Goal: Information Seeking & Learning: Learn about a topic

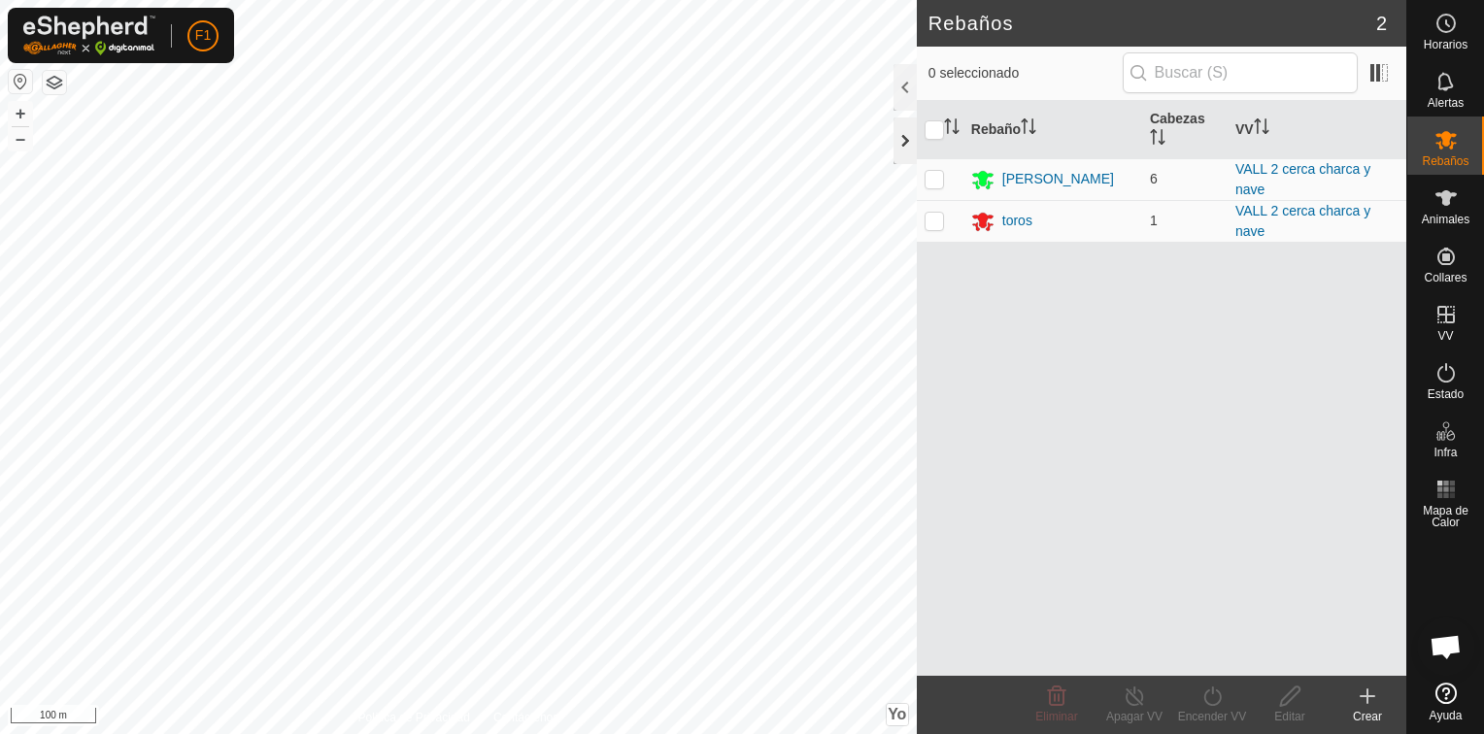
click at [901, 150] on div at bounding box center [904, 141] width 23 height 47
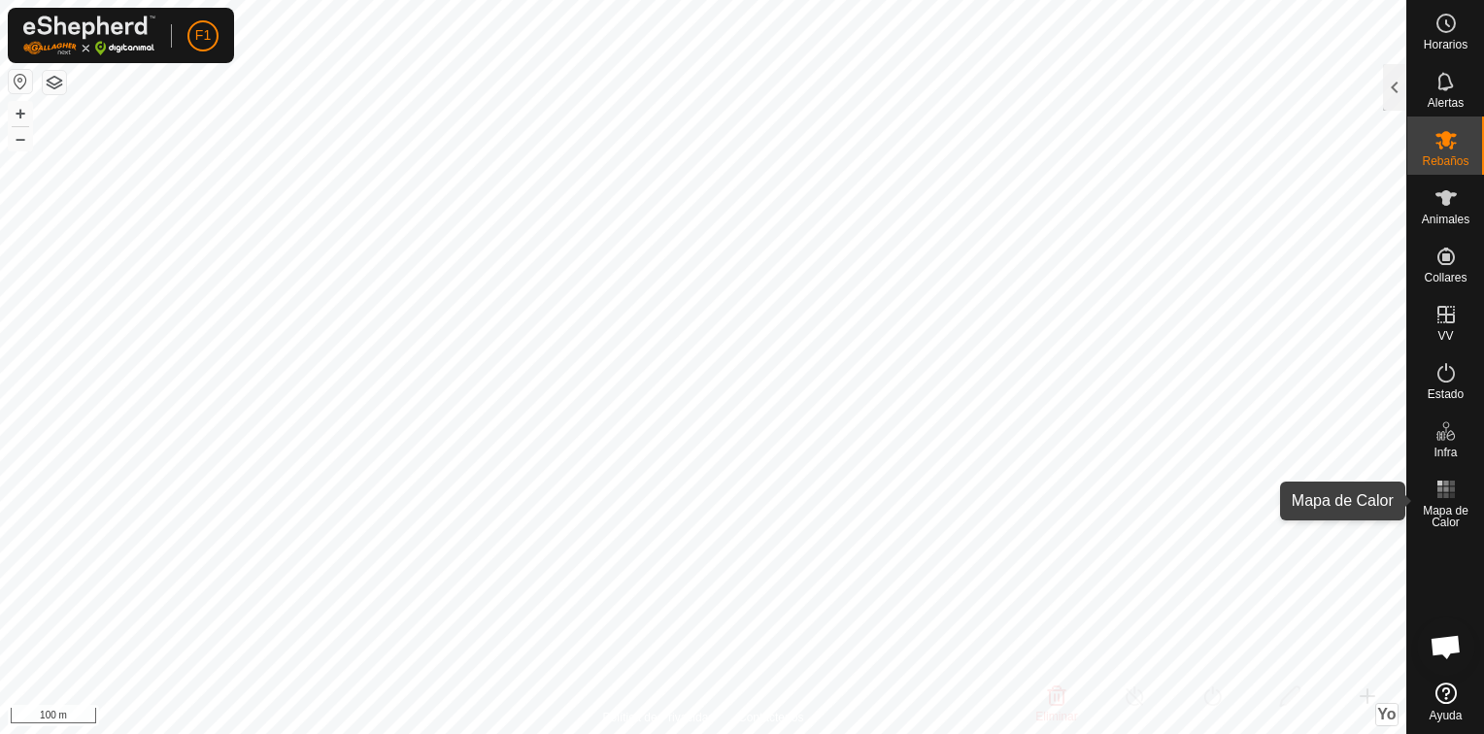
click at [1438, 506] on span "Mapa de Calor" at bounding box center [1445, 516] width 67 height 23
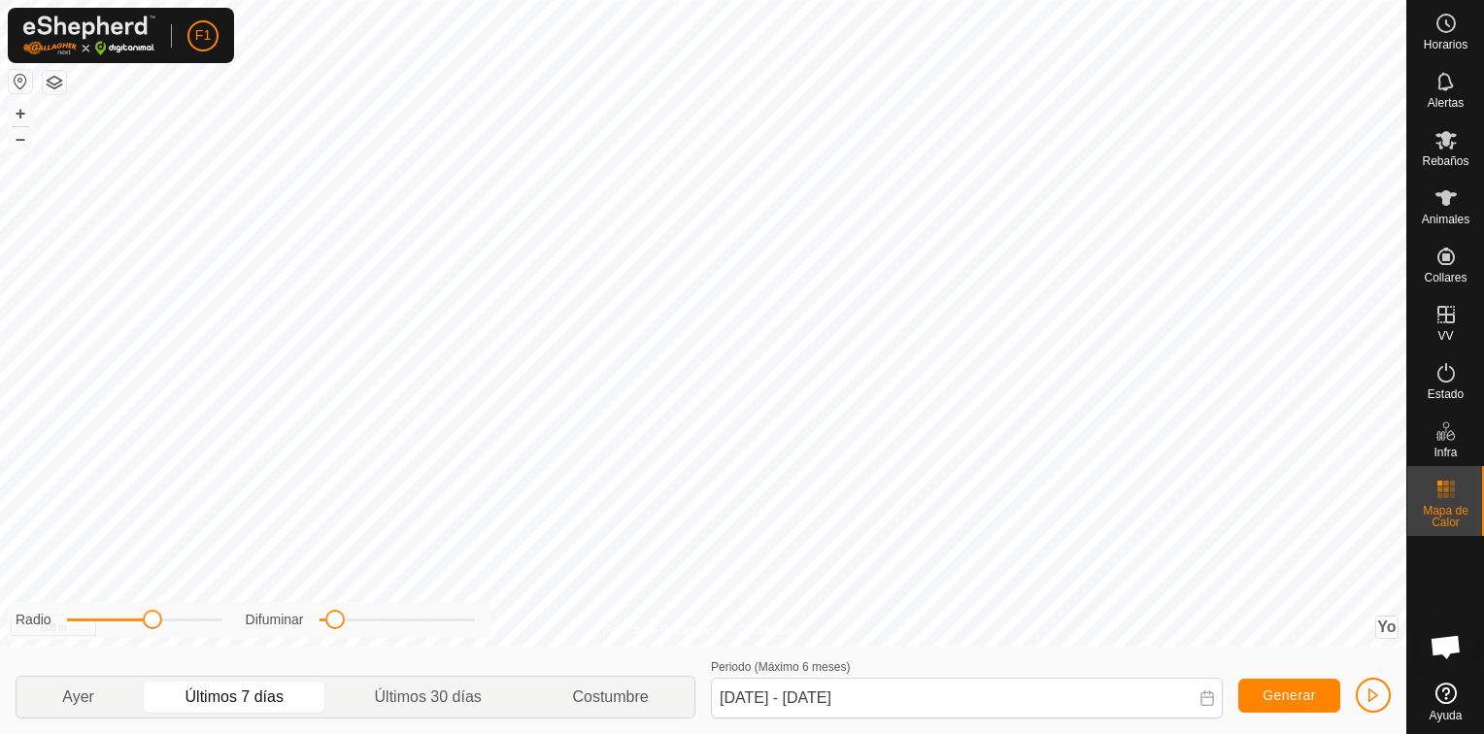
click at [216, 694] on p-togglebutton "Últimos 7 días" at bounding box center [234, 697] width 189 height 41
click at [1296, 692] on span "Generar" at bounding box center [1289, 696] width 53 height 16
click at [430, 690] on p-togglebutton "Últimos 30 días" at bounding box center [428, 697] width 198 height 41
type input "[DATE] - [DATE]"
click at [1298, 697] on span "Generar" at bounding box center [1289, 696] width 53 height 16
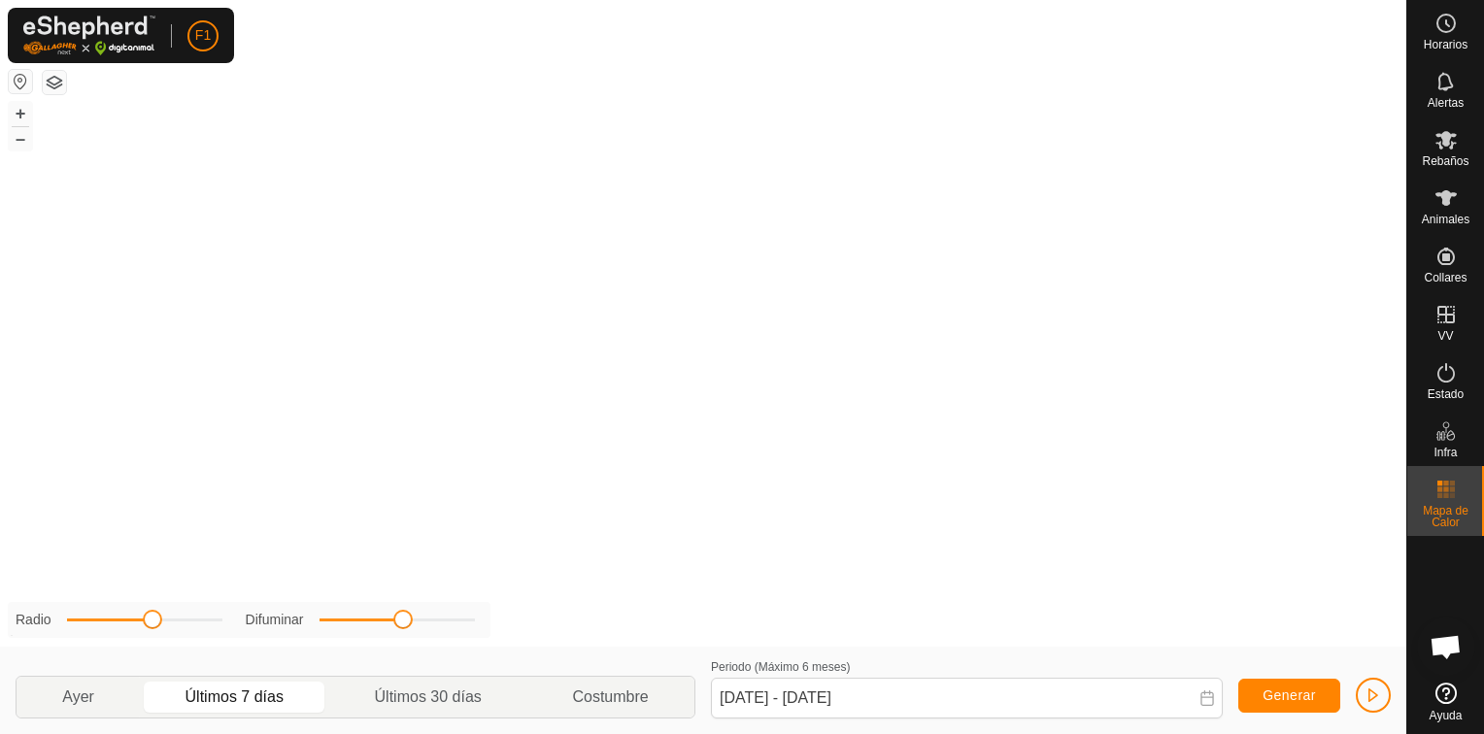
drag, startPoint x: 334, startPoint y: 622, endPoint x: 405, endPoint y: 626, distance: 71.1
click at [405, 626] on span at bounding box center [402, 619] width 19 height 19
click at [238, 697] on p-togglebutton "Últimos 7 días" at bounding box center [234, 697] width 189 height 41
click at [1280, 693] on span "Generar" at bounding box center [1289, 696] width 53 height 16
click at [1445, 99] on span "Alertas" at bounding box center [1446, 103] width 36 height 12
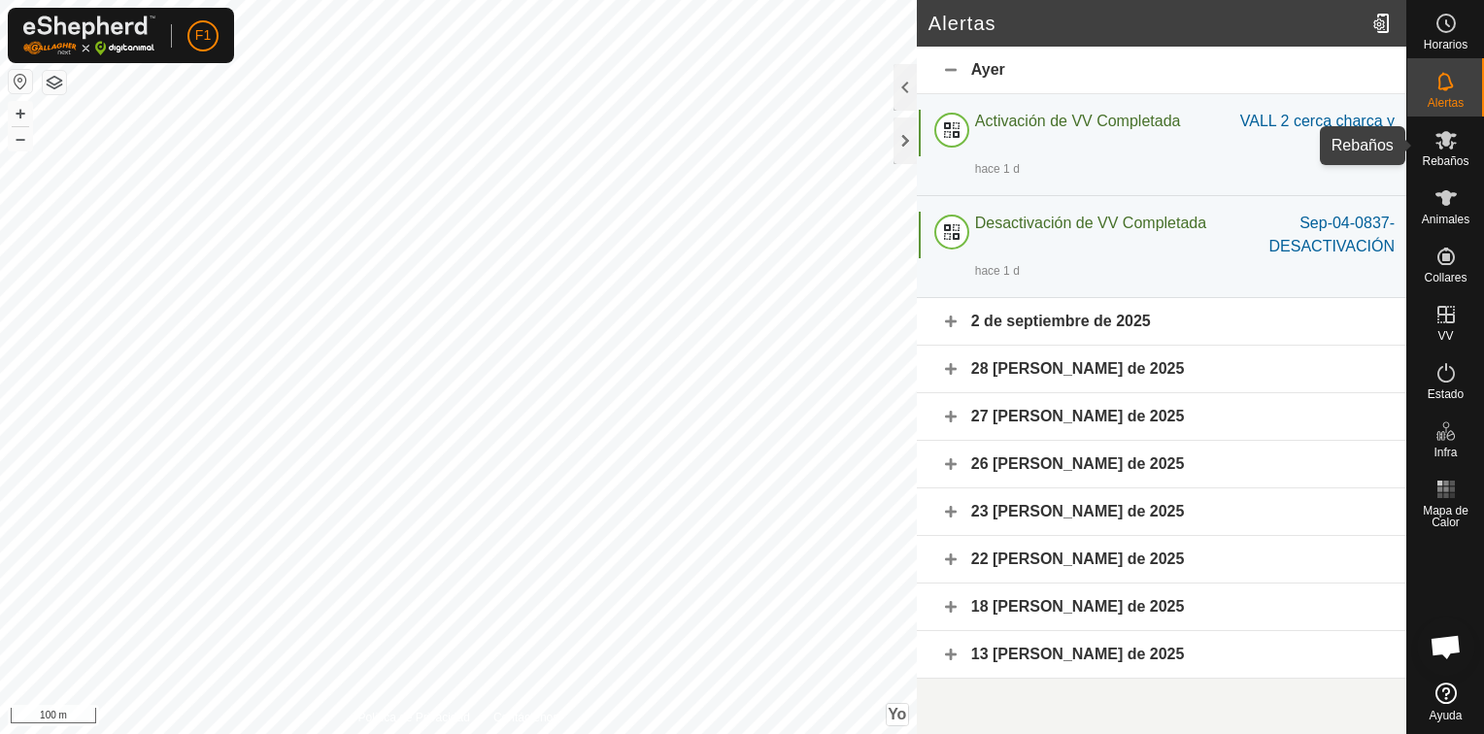
click at [1453, 143] on icon at bounding box center [1445, 140] width 21 height 18
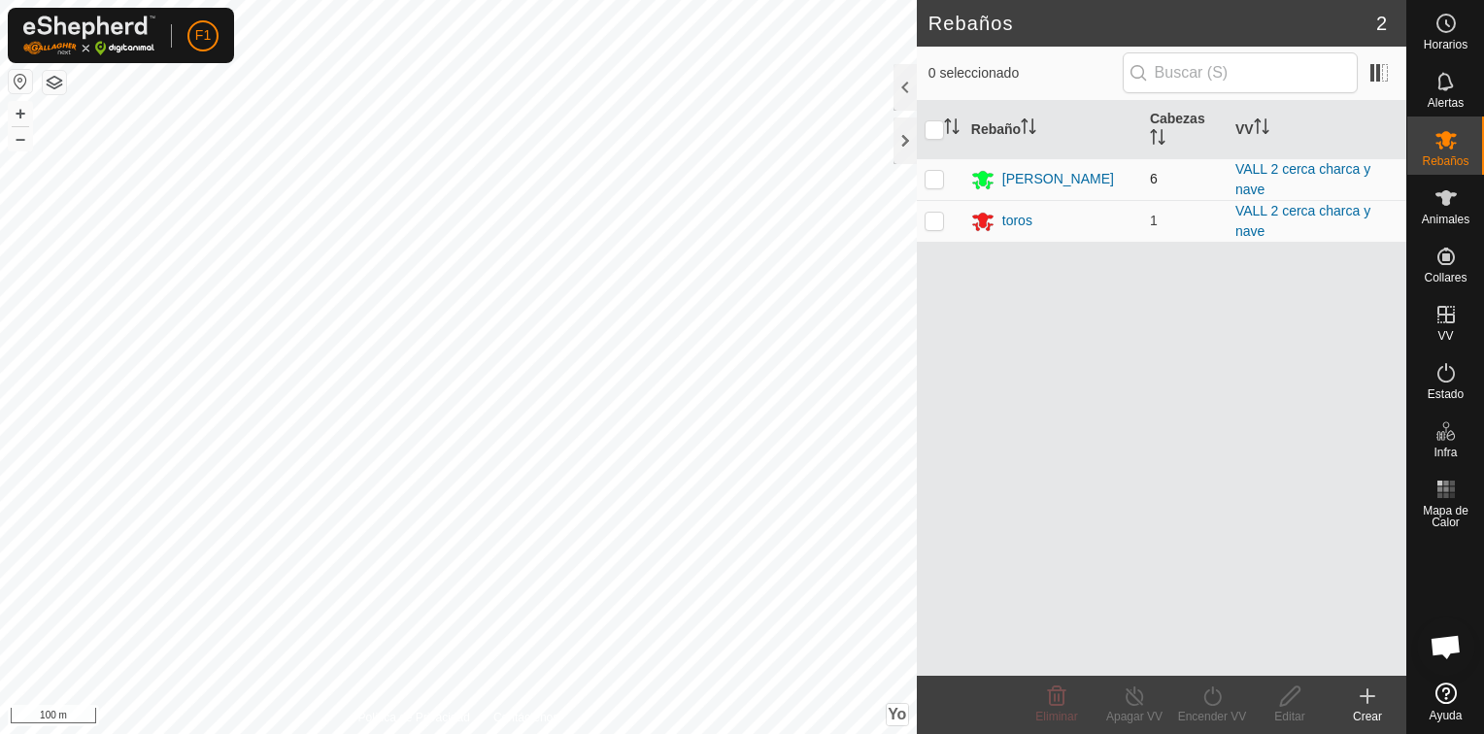
click at [938, 172] on p-checkbox at bounding box center [934, 179] width 19 height 16
checkbox input "true"
click at [936, 221] on p-checkbox at bounding box center [934, 221] width 19 height 16
checkbox input "true"
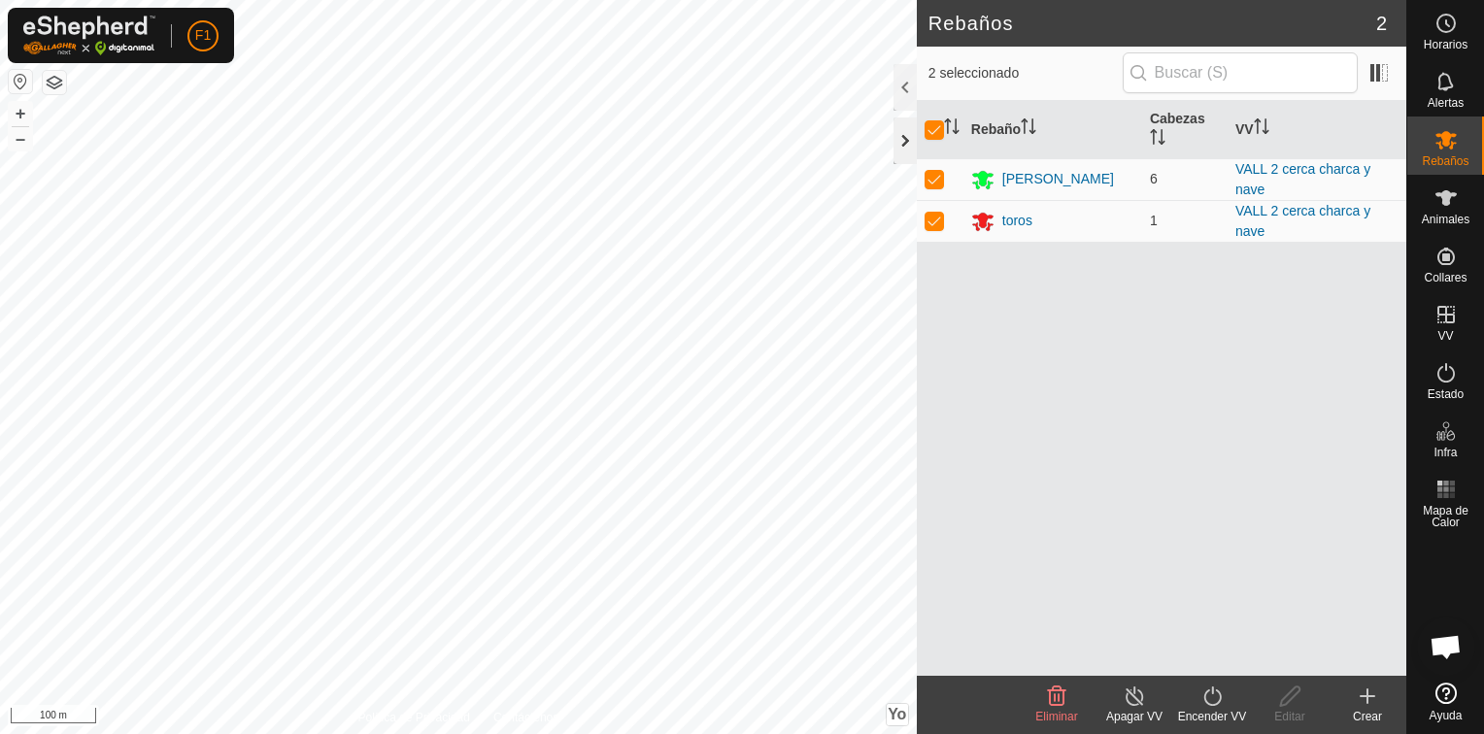
click at [901, 139] on div at bounding box center [904, 141] width 23 height 47
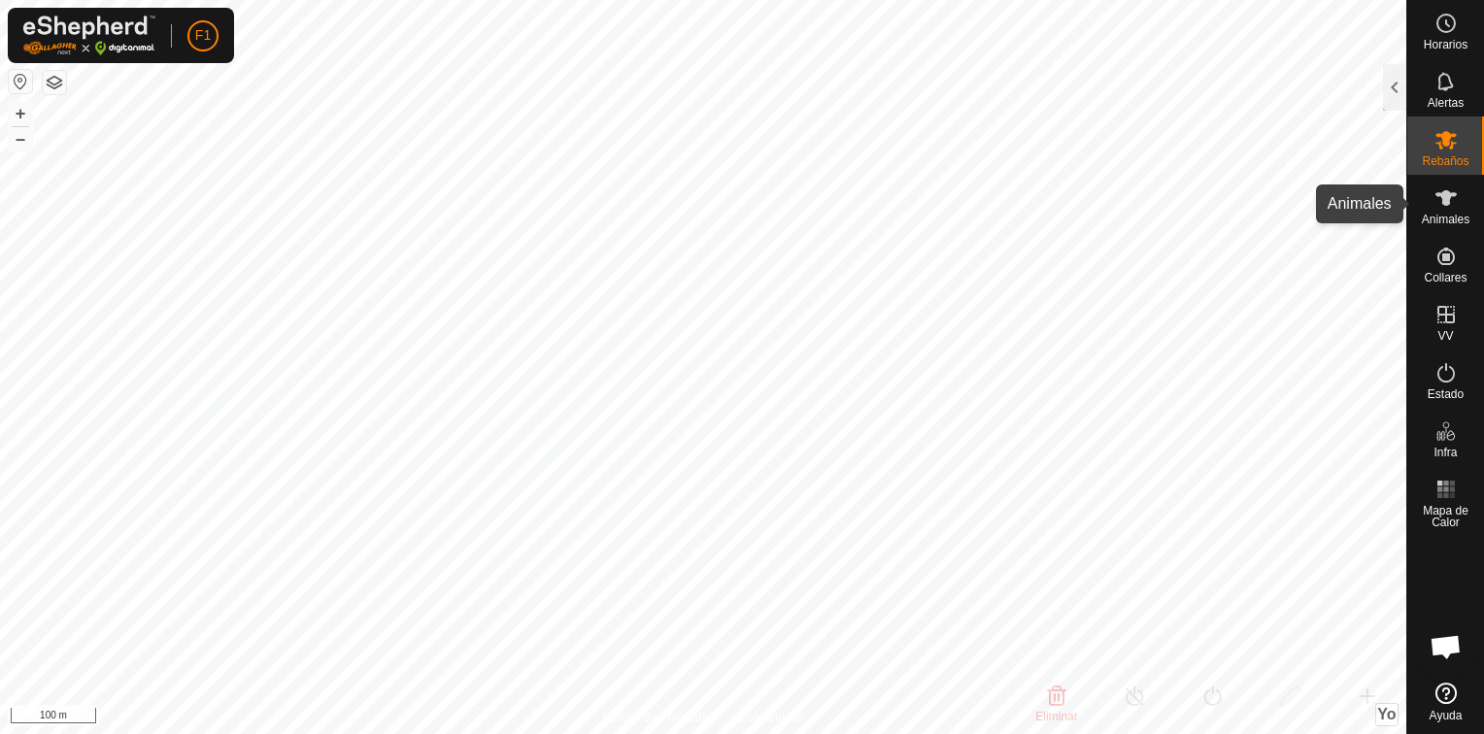
click at [1443, 209] on icon at bounding box center [1445, 197] width 23 height 23
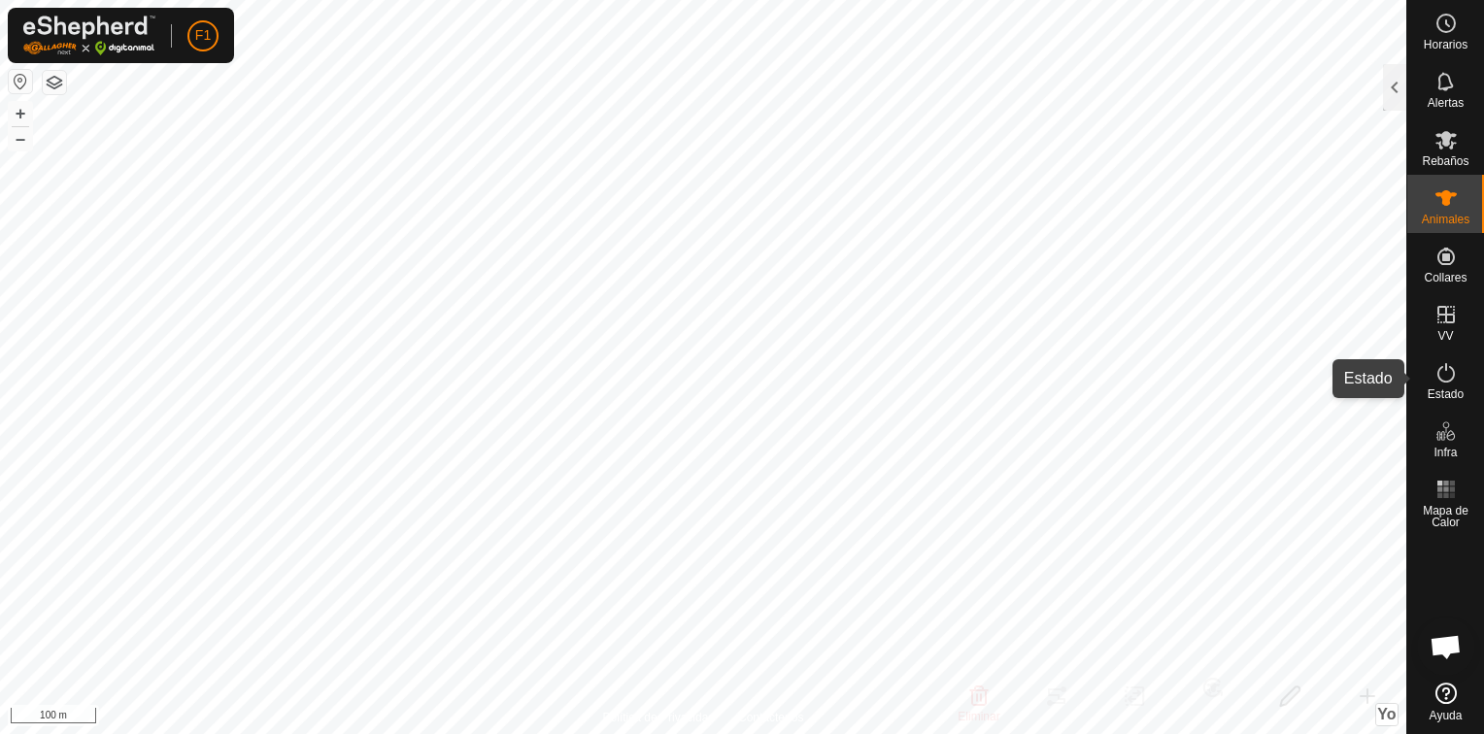
click at [1441, 380] on icon at bounding box center [1445, 372] width 17 height 19
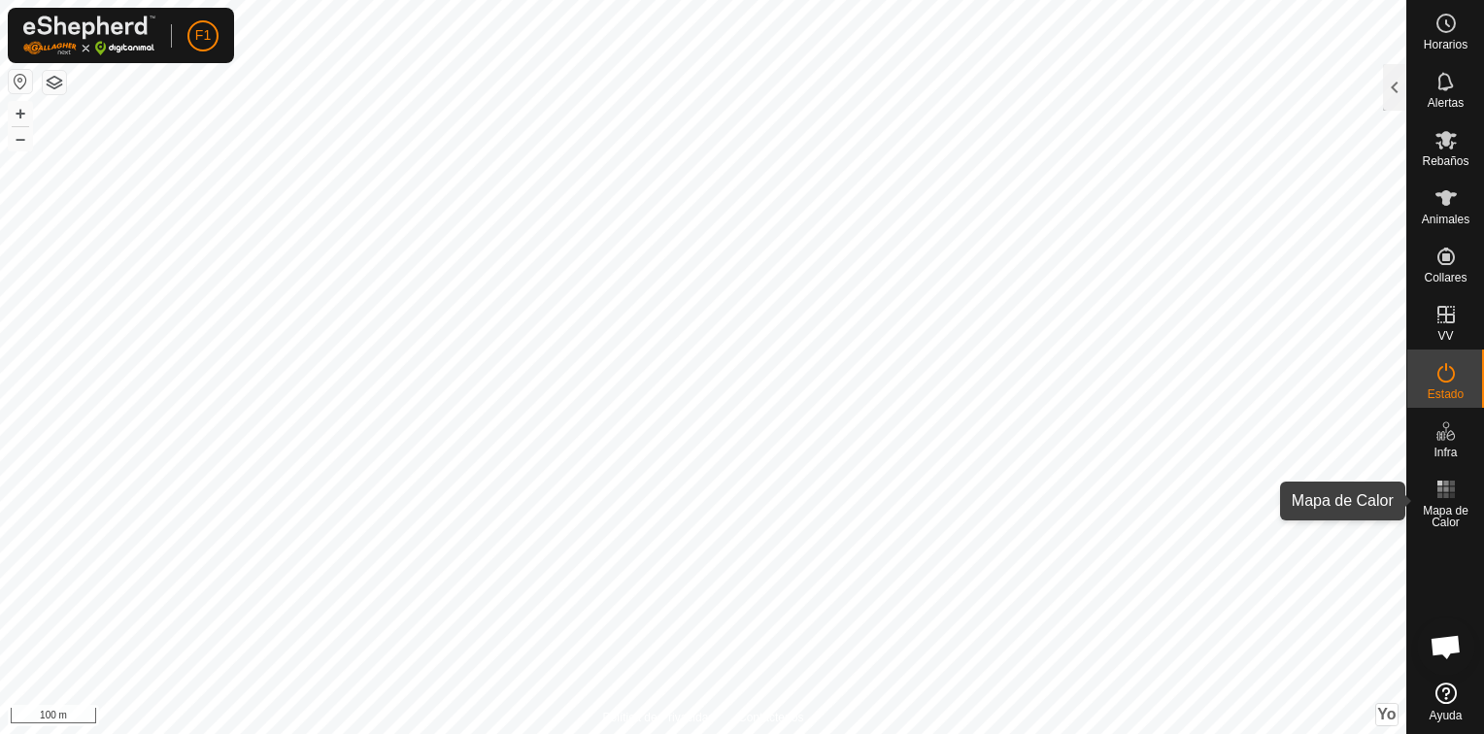
click at [1434, 498] on icon at bounding box center [1445, 489] width 23 height 23
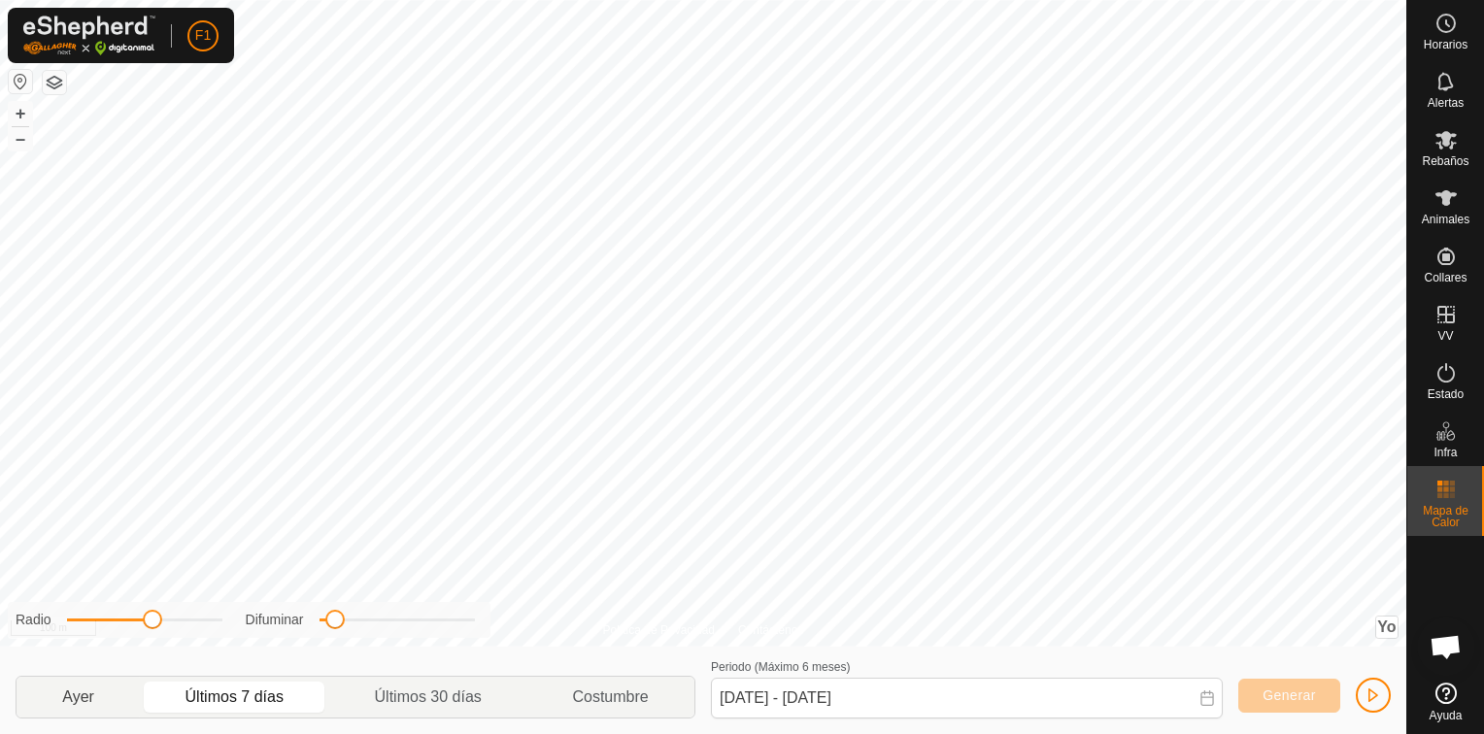
click at [81, 701] on p-togglebutton "Ayer" at bounding box center [78, 697] width 123 height 41
click at [1302, 690] on span "Generar" at bounding box center [1289, 696] width 53 height 16
click at [1284, 705] on button "Generar" at bounding box center [1289, 696] width 102 height 34
click at [205, 691] on p-togglebutton "Últimos 7 días" at bounding box center [234, 697] width 189 height 41
click at [1270, 686] on button "Generar" at bounding box center [1289, 696] width 102 height 34
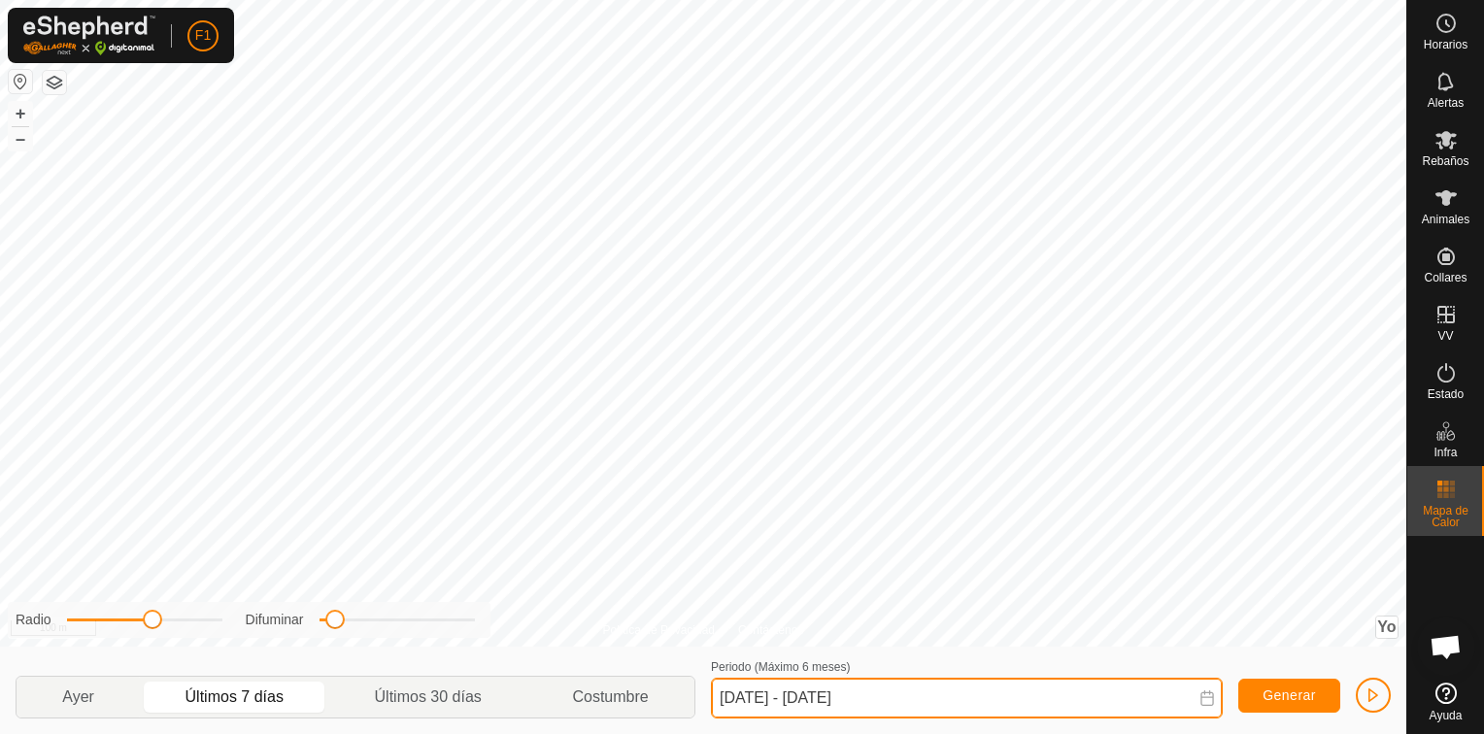
click at [1122, 693] on input "[DATE] - [DATE]" at bounding box center [967, 698] width 512 height 41
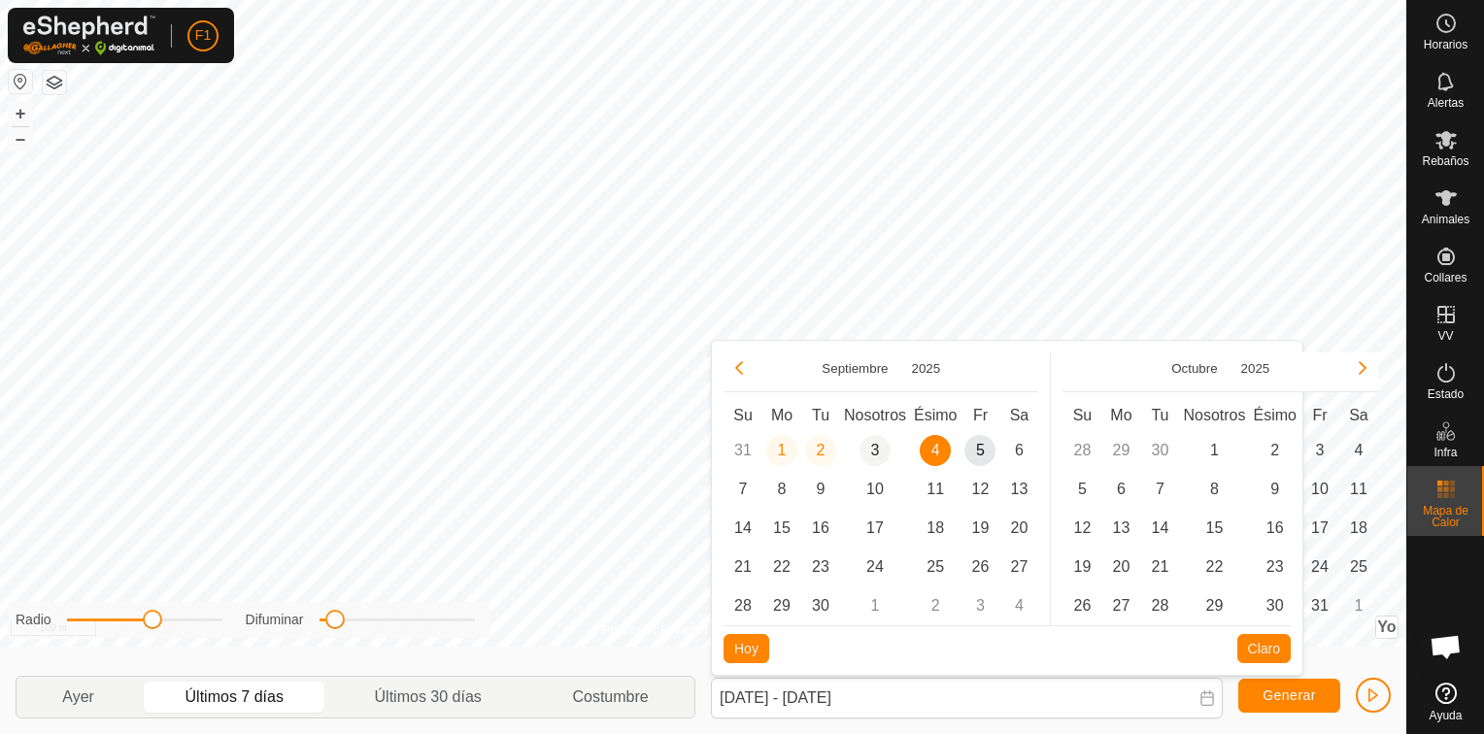
click at [874, 447] on span "3" at bounding box center [875, 450] width 31 height 31
type input "[DATE]"
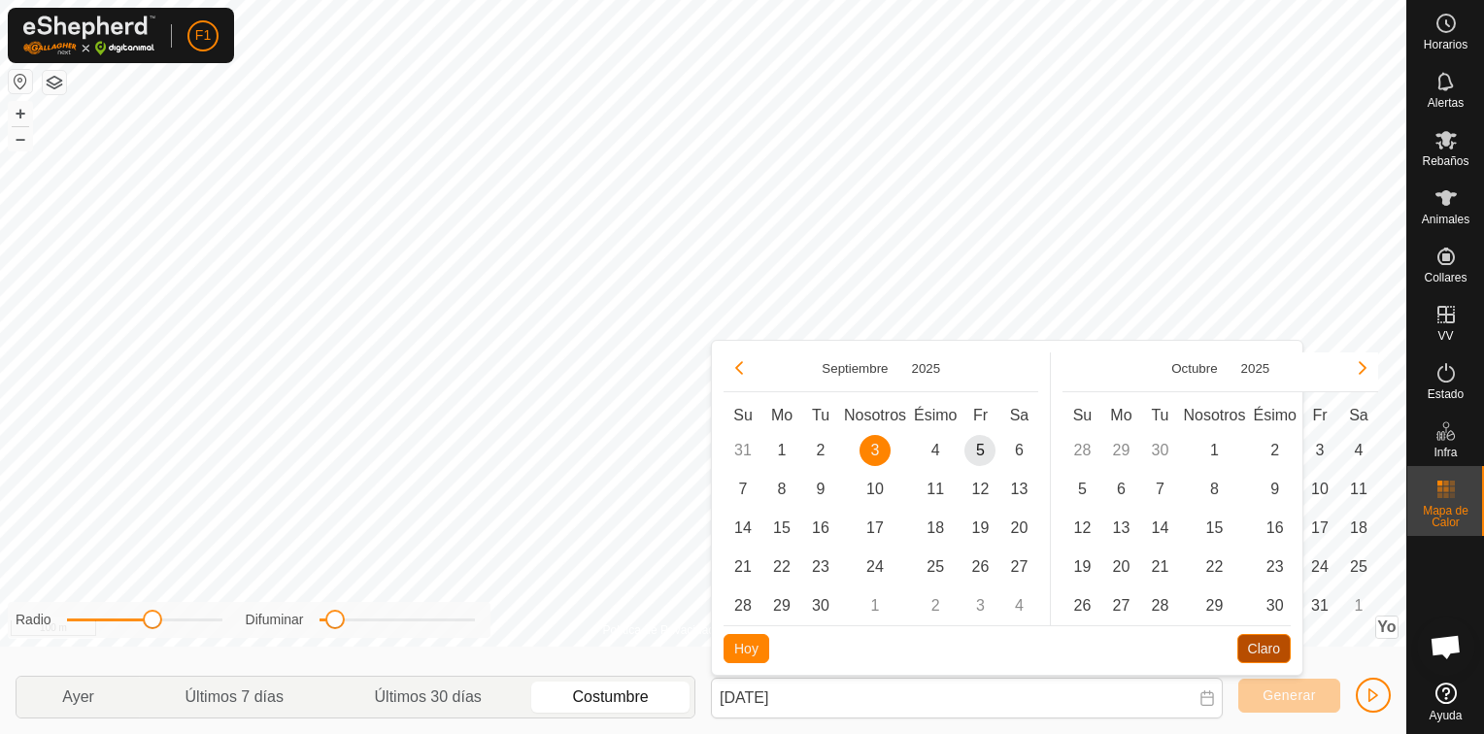
click at [1251, 647] on button "Claro" at bounding box center [1263, 648] width 53 height 29
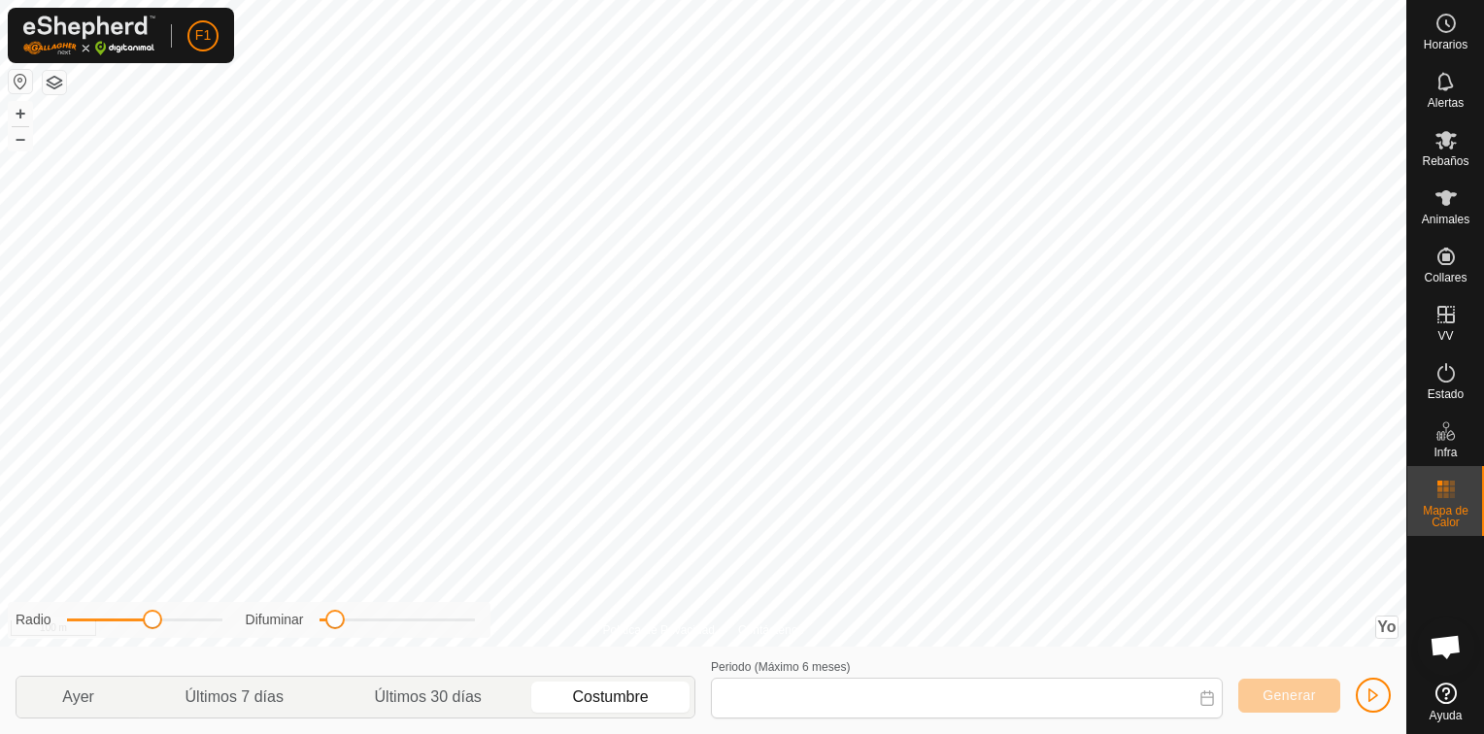
click at [523, 669] on div "Ayer Últimos 7 [PERSON_NAME] Últimos 30 [PERSON_NAME] Costumbre Periodo (Máximo…" at bounding box center [703, 690] width 1391 height 87
click at [1436, 207] on icon at bounding box center [1445, 197] width 23 height 23
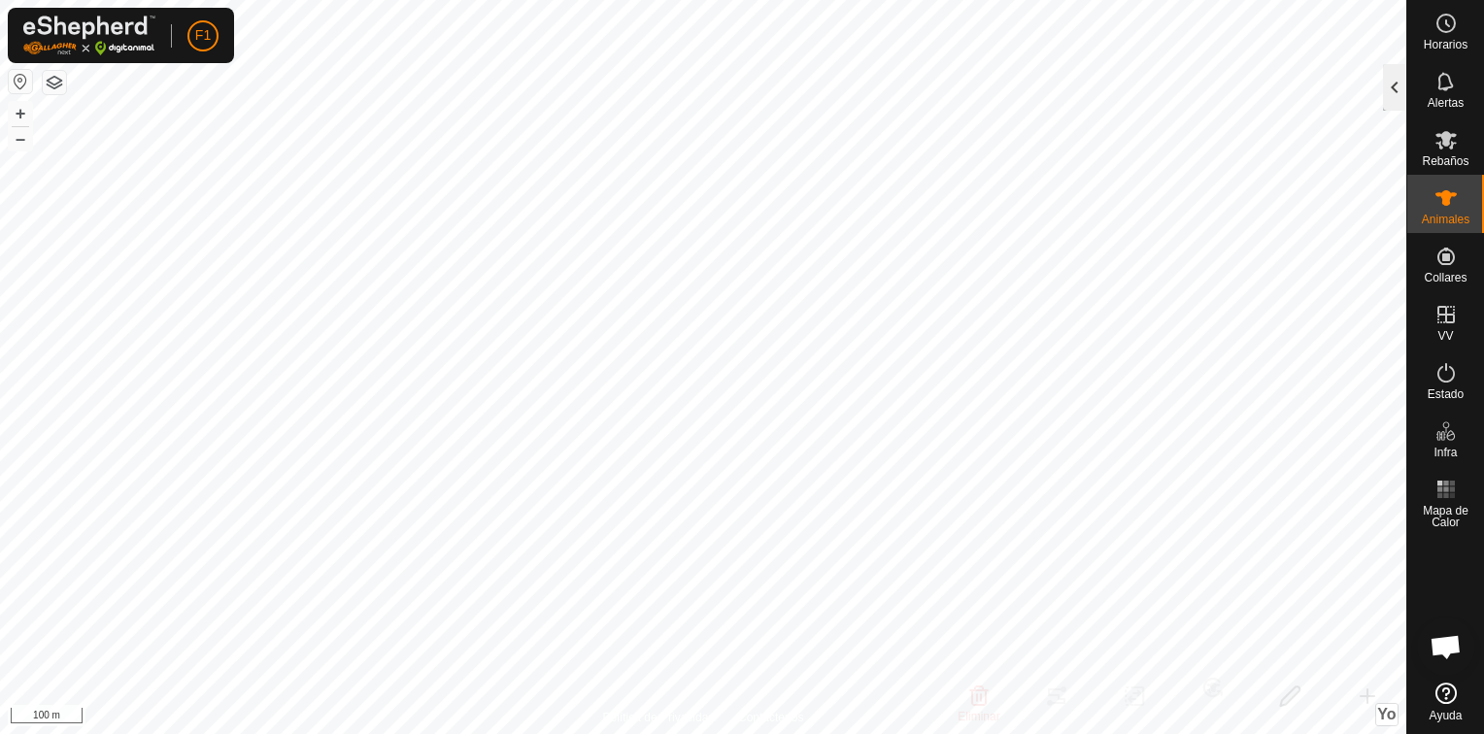
click at [1399, 88] on div at bounding box center [1394, 87] width 23 height 47
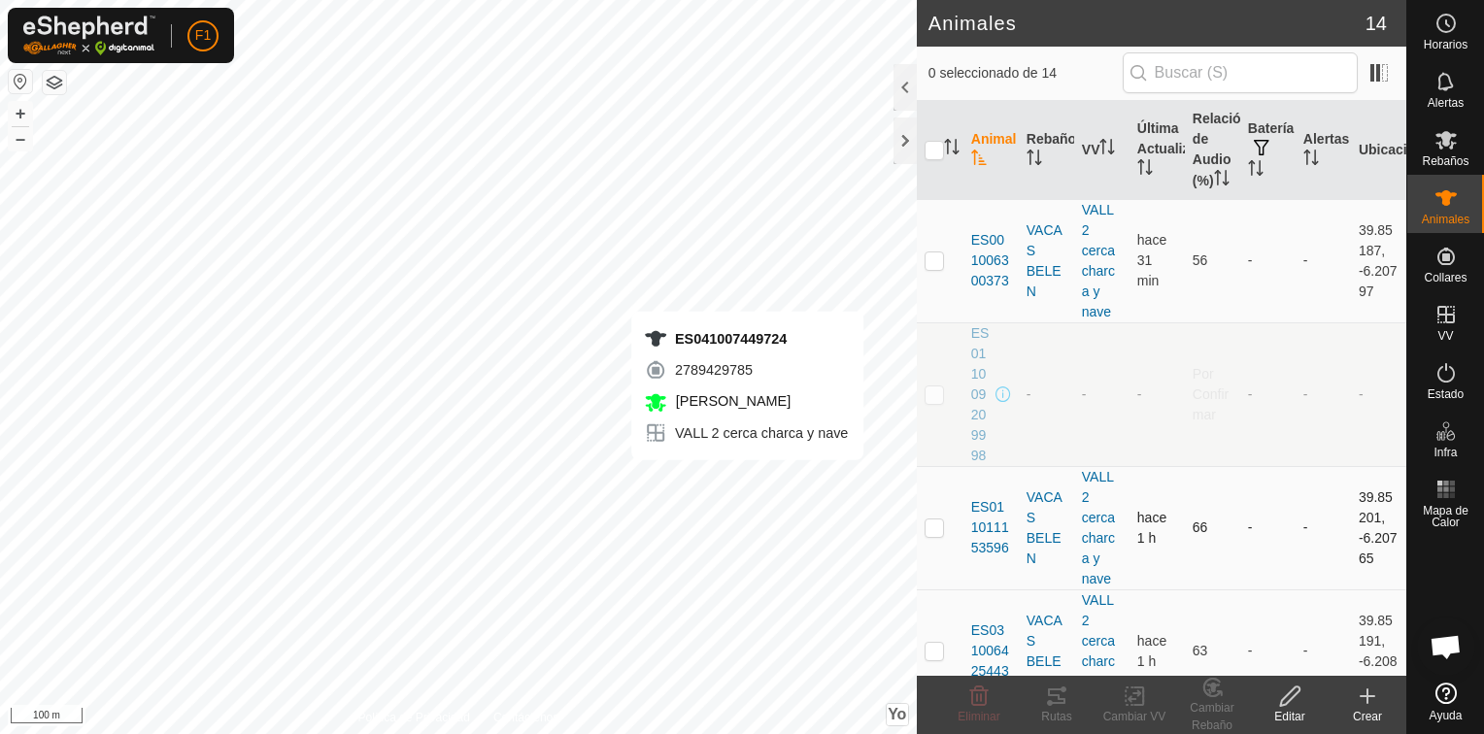
checkbox input "true"
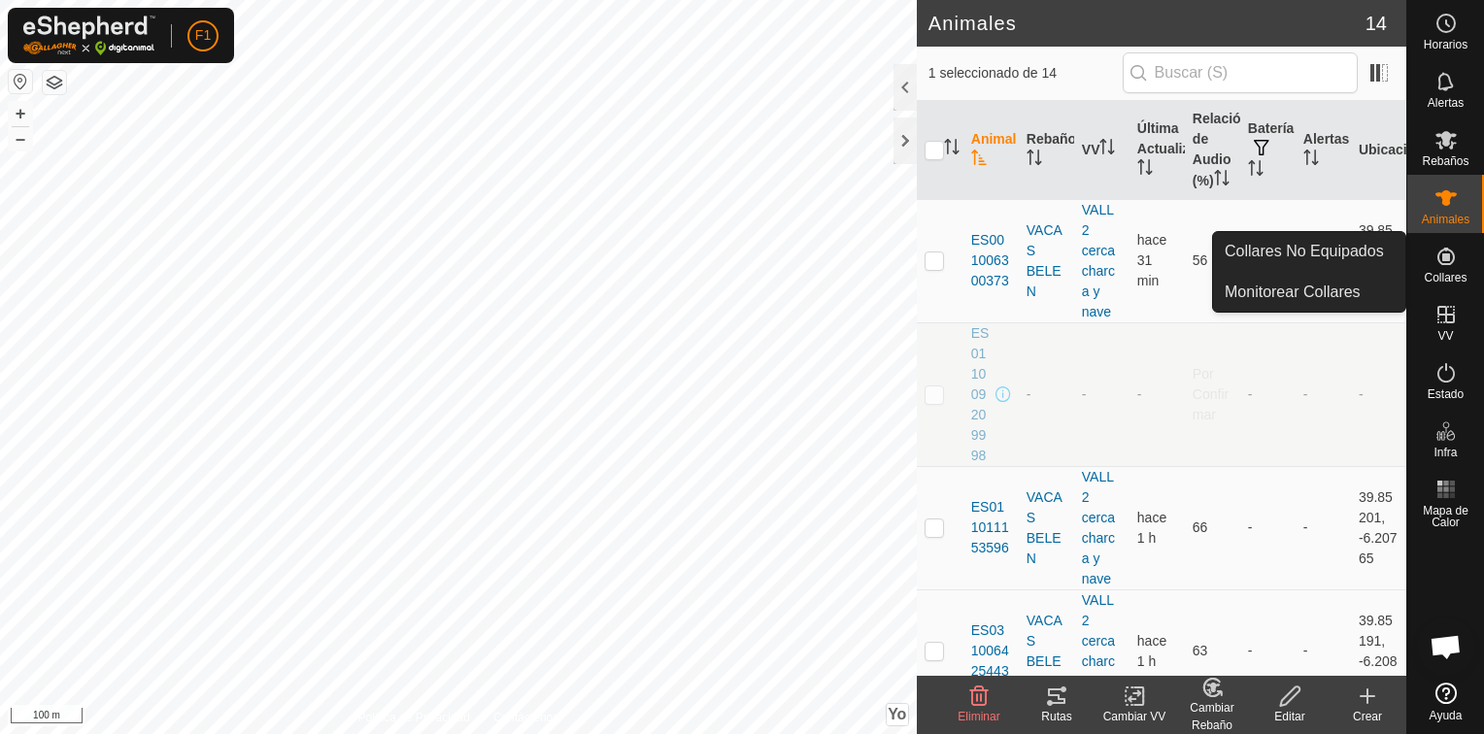
click at [1449, 263] on icon at bounding box center [1445, 256] width 17 height 17
click at [1326, 282] on link "Monitorear Collares" at bounding box center [1309, 292] width 192 height 39
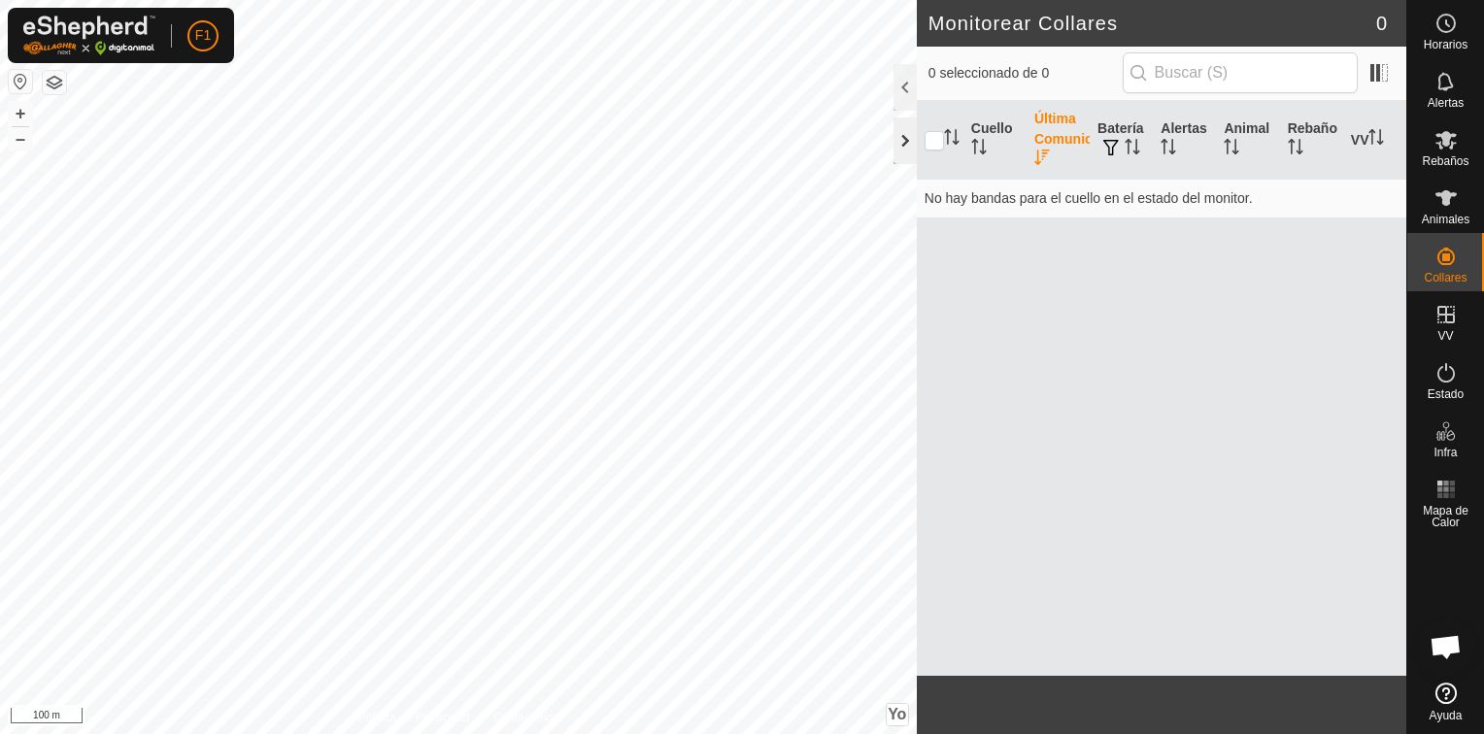
click at [905, 138] on div at bounding box center [904, 141] width 23 height 47
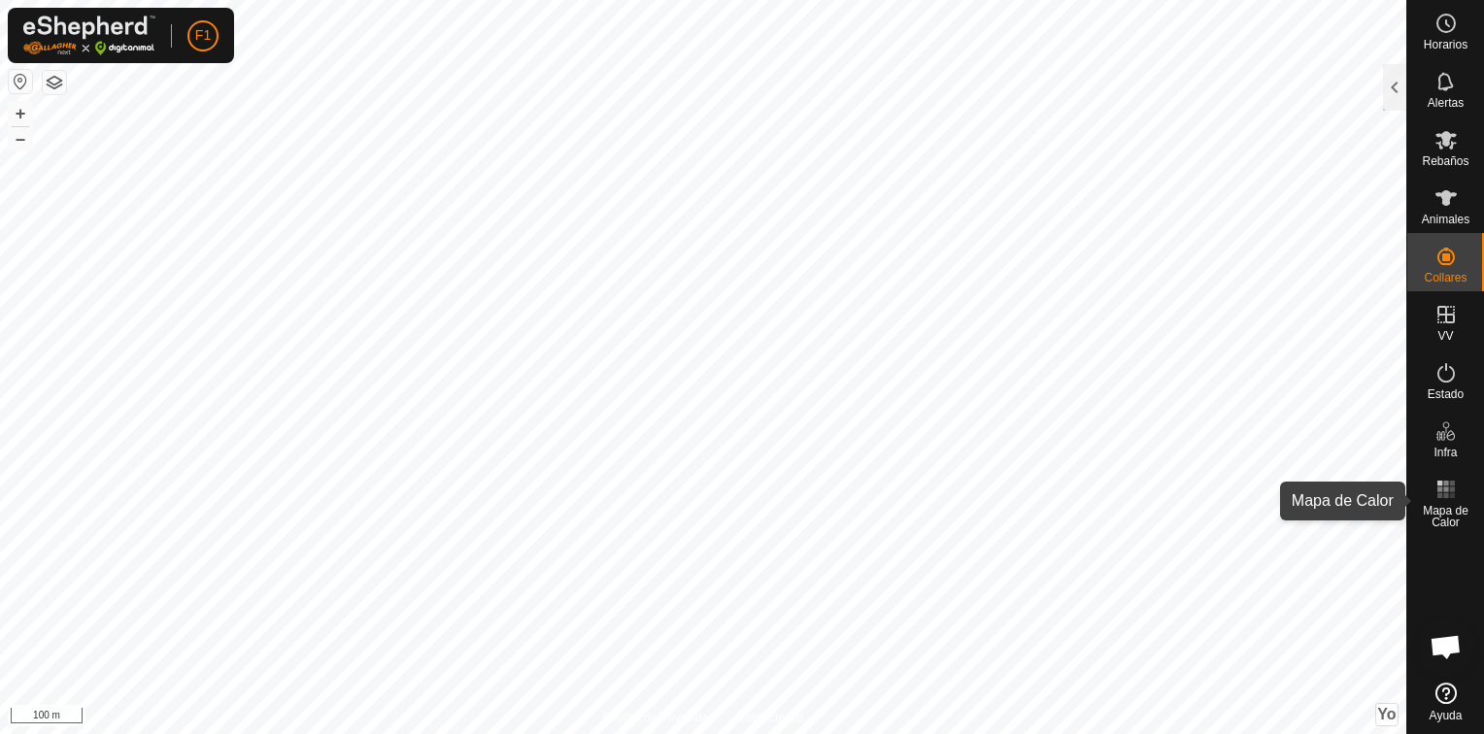
click at [1445, 510] on span "Mapa de Calor" at bounding box center [1445, 516] width 67 height 23
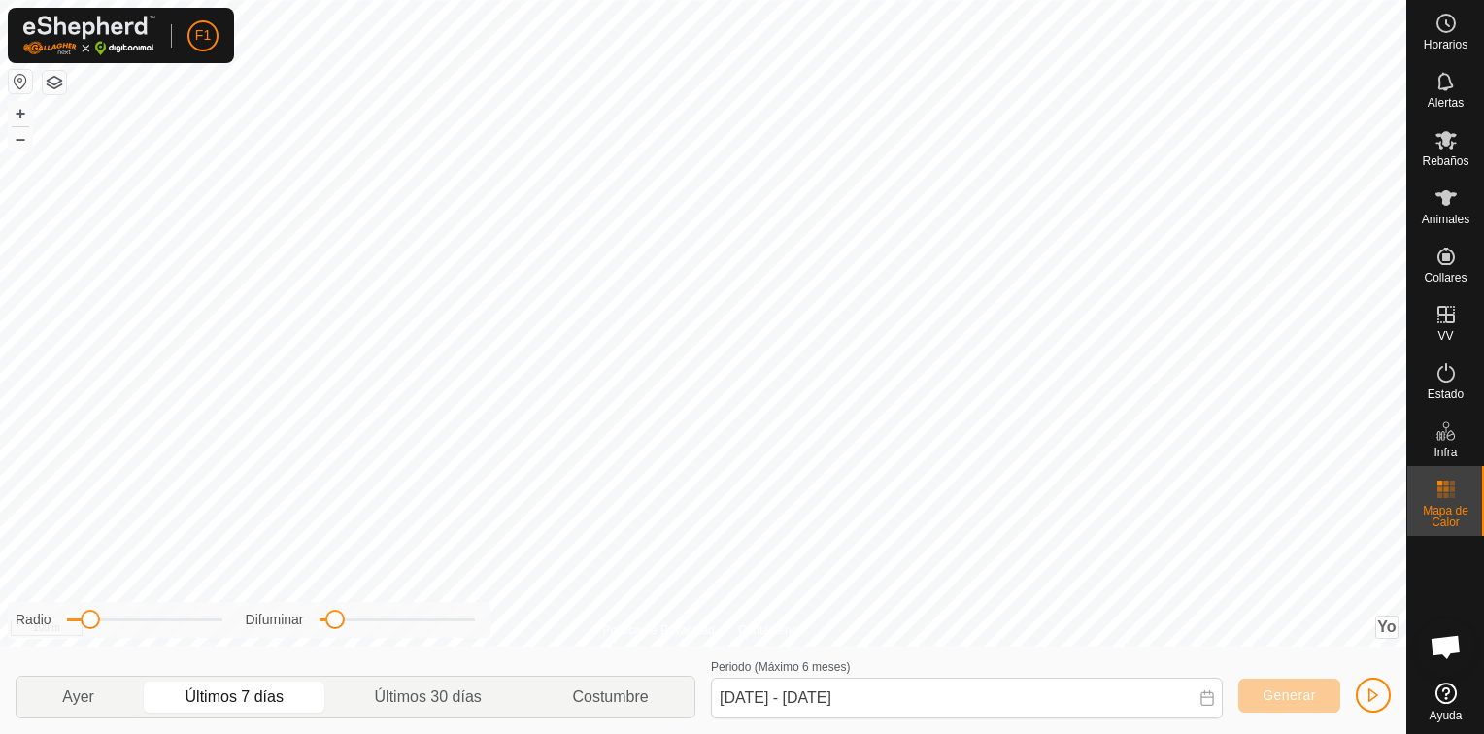
drag, startPoint x: 149, startPoint y: 627, endPoint x: 90, endPoint y: 624, distance: 58.3
click at [90, 624] on span at bounding box center [90, 619] width 19 height 19
click at [238, 693] on p-togglebutton "Últimos 7 días" at bounding box center [234, 697] width 189 height 41
click at [454, 691] on p-togglebutton "Últimos 30 días" at bounding box center [428, 697] width 198 height 41
type input "[DATE] - [DATE]"
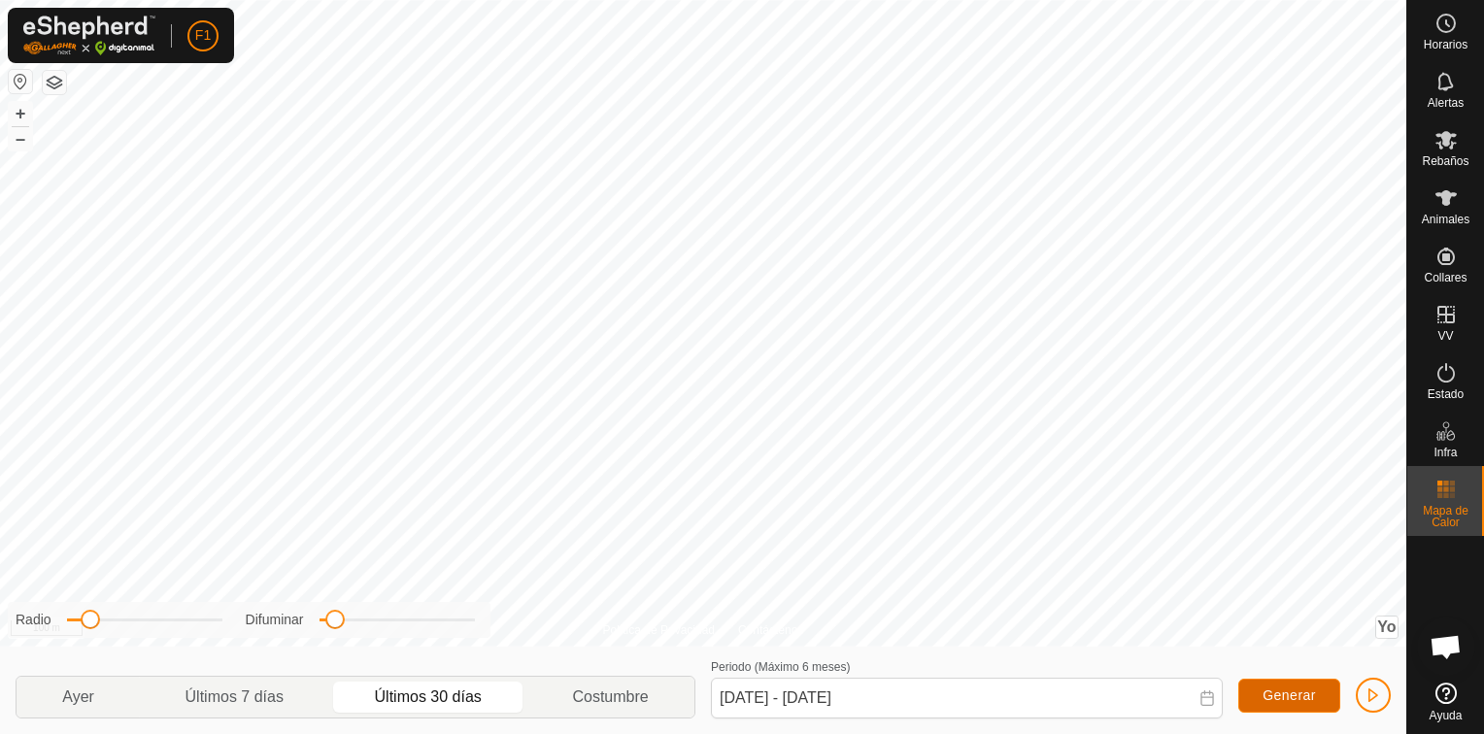
click at [1299, 693] on span "Generar" at bounding box center [1289, 696] width 53 height 16
drag, startPoint x: 338, startPoint y: 620, endPoint x: 341, endPoint y: 632, distance: 13.0
click at [341, 632] on div "Radio Difuminar" at bounding box center [249, 620] width 483 height 36
drag, startPoint x: 153, startPoint y: 633, endPoint x: 86, endPoint y: 631, distance: 67.0
click at [86, 631] on div "Radio Difuminar" at bounding box center [249, 620] width 483 height 36
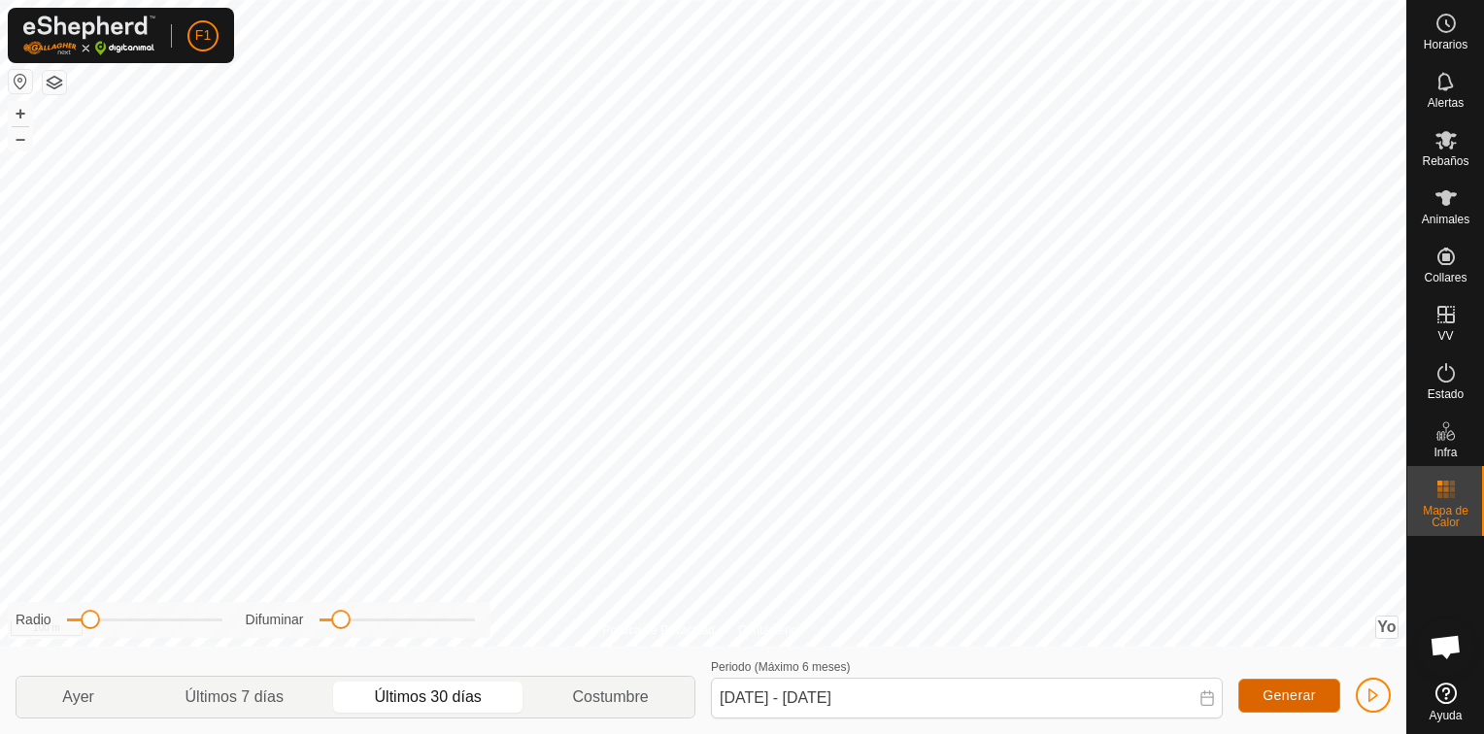
click at [1301, 692] on span "Generar" at bounding box center [1289, 696] width 53 height 16
click at [1450, 89] on icon at bounding box center [1445, 81] width 23 height 23
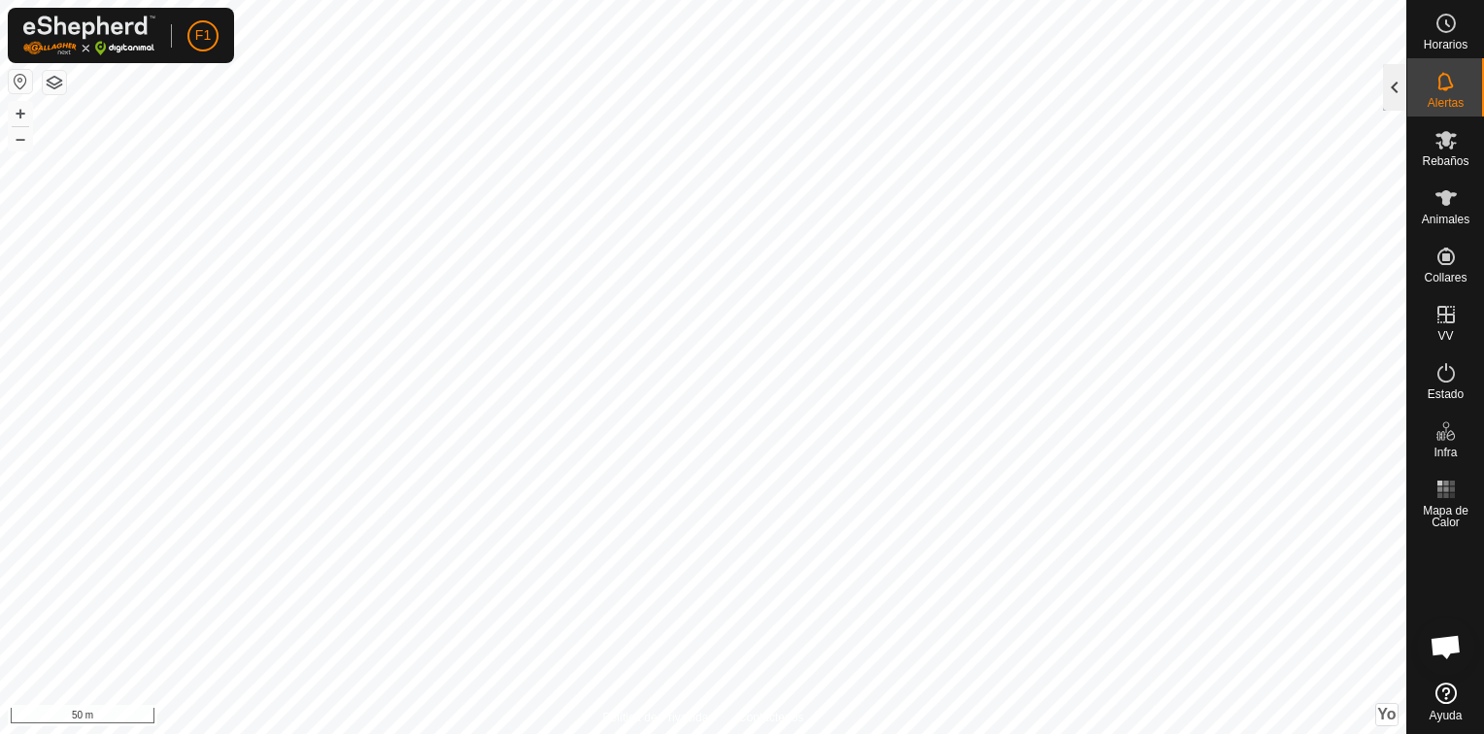
click at [1397, 85] on div at bounding box center [1394, 87] width 23 height 47
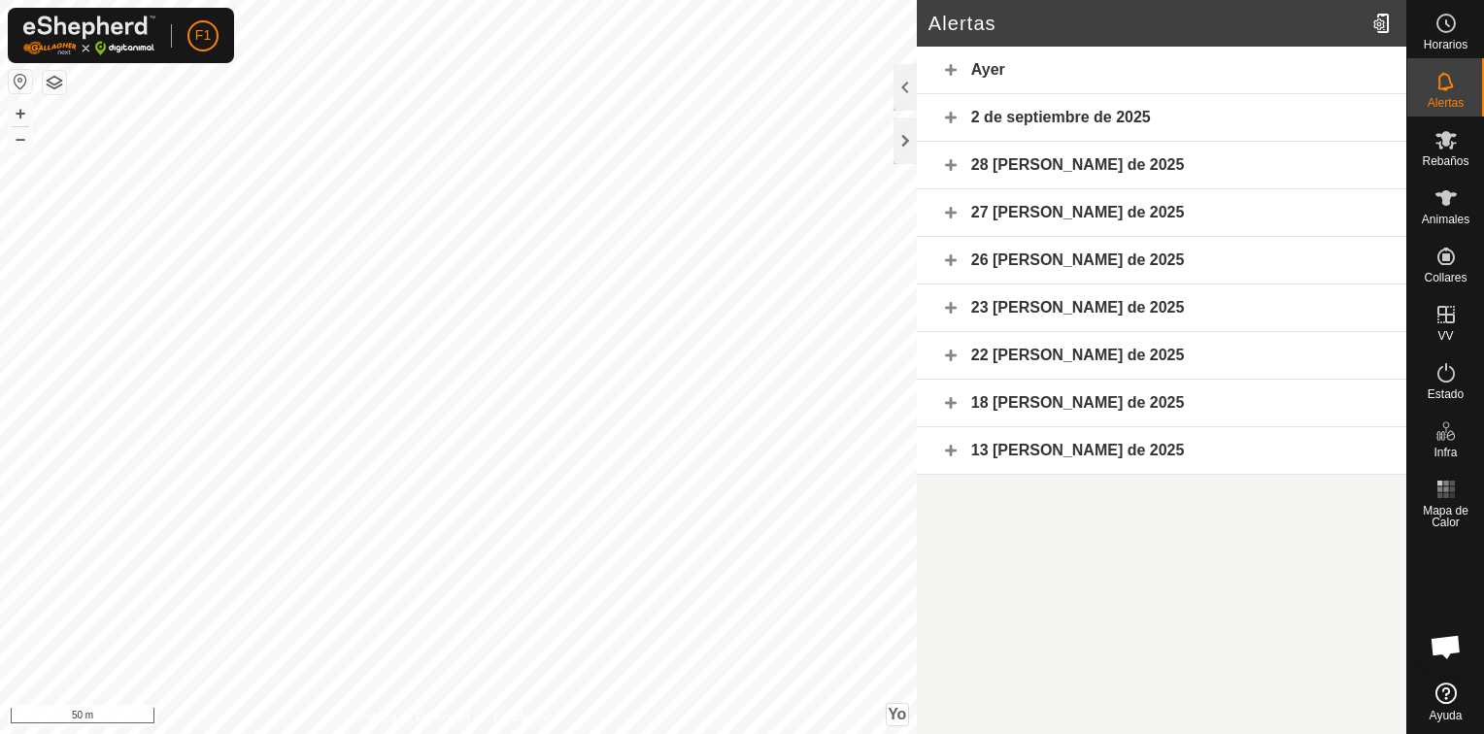
click at [976, 70] on div "Ayer" at bounding box center [1161, 71] width 489 height 48
